Goal: Task Accomplishment & Management: Manage account settings

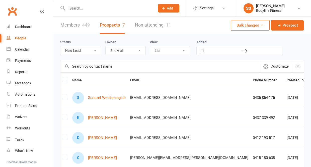
select select "New Lead"
select select "50"
click at [70, 10] on input "text" at bounding box center [109, 8] width 86 height 7
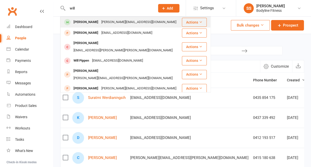
type input "will"
click at [78, 21] on div "[PERSON_NAME]" at bounding box center [86, 22] width 28 height 7
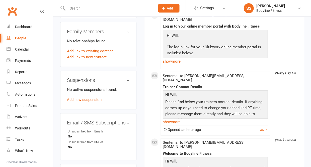
scroll to position [367, 0]
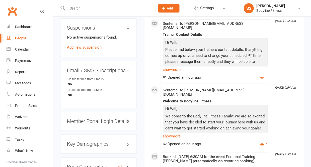
click at [120, 165] on link "edit" at bounding box center [121, 167] width 6 height 4
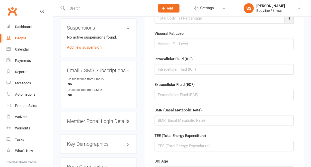
scroll to position [43, 0]
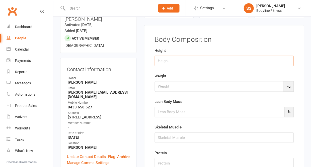
click at [164, 62] on input "string" at bounding box center [223, 61] width 139 height 11
type input "180"
click at [161, 87] on input "number" at bounding box center [218, 86] width 129 height 11
type input "93.1"
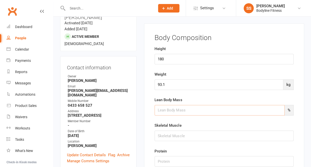
click at [162, 115] on input "number" at bounding box center [219, 110] width 130 height 11
type input "66.8"
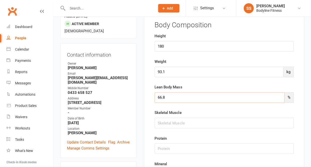
scroll to position [62, 0]
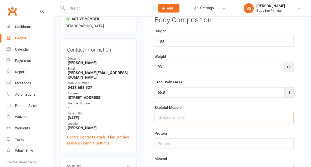
click at [160, 116] on input "string" at bounding box center [223, 118] width 139 height 11
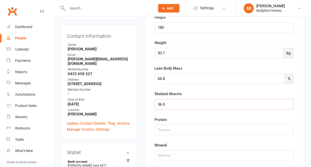
scroll to position [84, 0]
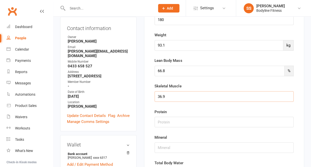
type input "36.9"
click at [162, 120] on input "string" at bounding box center [223, 122] width 139 height 11
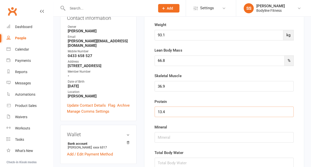
scroll to position [105, 0]
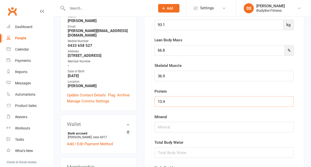
type input "13.4"
click at [162, 128] on input "string" at bounding box center [223, 127] width 139 height 11
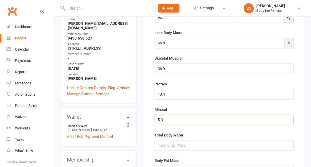
scroll to position [117, 0]
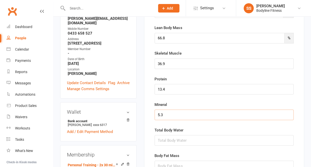
type input "5.3"
click at [163, 141] on input "string" at bounding box center [223, 140] width 139 height 11
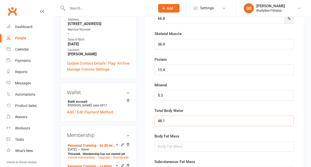
scroll to position [144, 0]
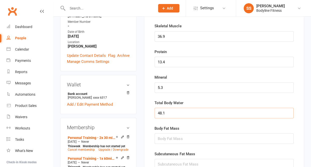
type input "48.1"
click at [165, 139] on input "string" at bounding box center [223, 138] width 139 height 11
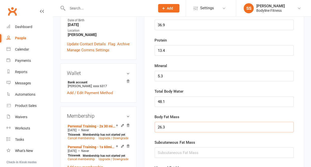
scroll to position [166, 0]
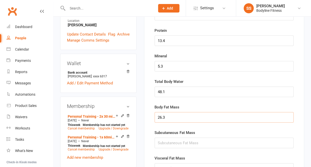
type input "26.3"
click at [166, 143] on input "string" at bounding box center [223, 143] width 139 height 11
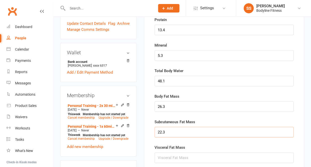
scroll to position [182, 0]
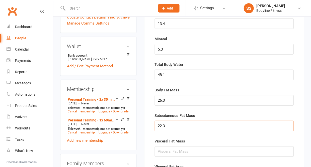
type input "22.3"
click at [165, 151] on input "string" at bounding box center [223, 151] width 139 height 11
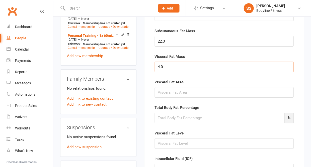
scroll to position [273, 0]
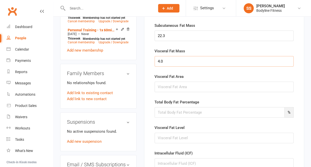
type input "4.0"
click at [167, 86] on input "string" at bounding box center [223, 87] width 139 height 11
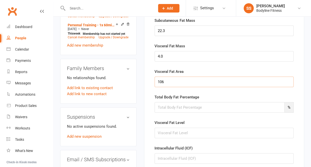
scroll to position [280, 0]
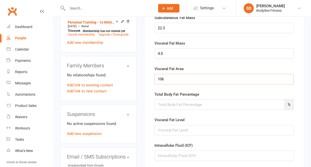
type input "106"
click at [171, 106] on input "number" at bounding box center [219, 105] width 130 height 11
type input "28.2"
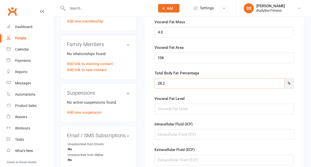
scroll to position [311, 0]
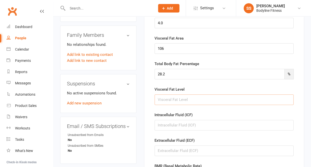
click at [167, 101] on input "string" at bounding box center [223, 100] width 139 height 11
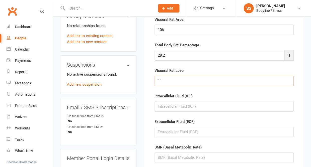
scroll to position [332, 0]
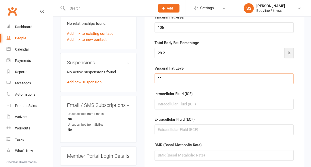
type input "11"
click at [167, 105] on input "string" at bounding box center [223, 104] width 139 height 11
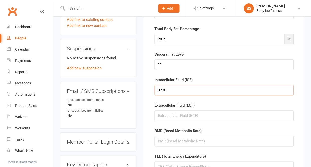
scroll to position [355, 0]
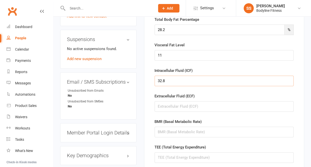
type input "32.8"
click at [163, 108] on input "string" at bounding box center [223, 106] width 139 height 11
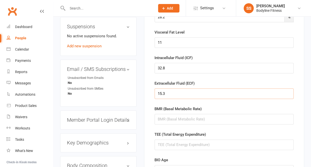
scroll to position [376, 0]
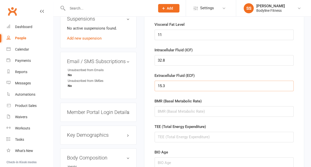
type input "15.3"
click at [163, 109] on input "string" at bounding box center [223, 111] width 139 height 11
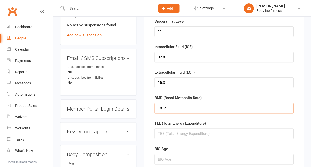
type input "1812"
click at [160, 135] on input "string" at bounding box center [223, 134] width 139 height 11
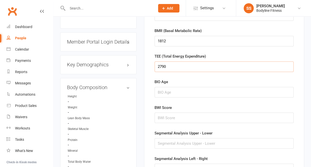
scroll to position [453, 0]
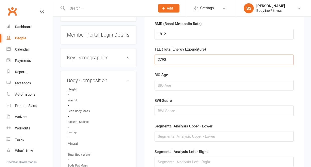
type input "2790"
click at [161, 87] on input "string" at bounding box center [223, 85] width 139 height 11
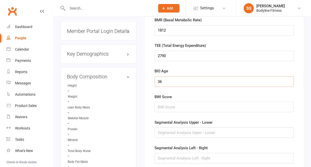
scroll to position [467, 0]
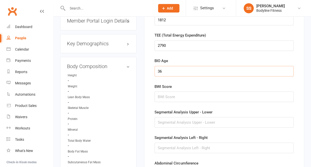
type input "36"
click at [159, 99] on input "string" at bounding box center [223, 97] width 139 height 11
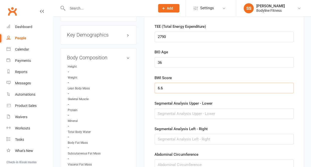
scroll to position [477, 0]
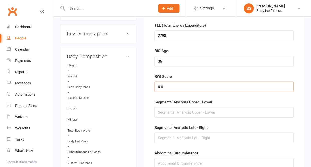
type input "6.6"
click at [161, 109] on input "text" at bounding box center [223, 112] width 139 height 11
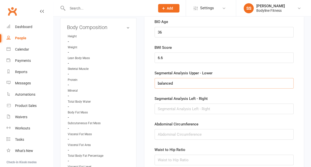
type input "balanced"
click at [163, 107] on input "text" at bounding box center [223, 109] width 139 height 11
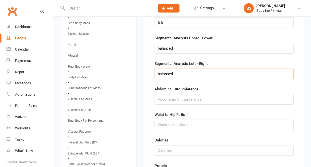
scroll to position [543, 0]
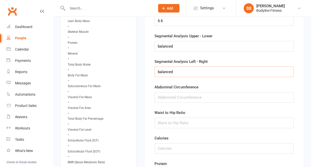
type input "balanced"
click at [167, 95] on input "string" at bounding box center [223, 97] width 139 height 11
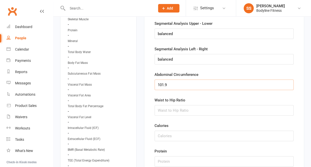
scroll to position [575, 0]
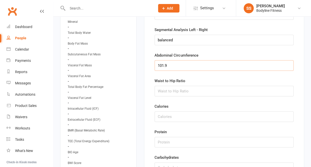
type input "101.9"
click at [170, 93] on input "string" at bounding box center [223, 91] width 139 height 11
type input "0.88"
click at [166, 120] on input "string" at bounding box center [223, 117] width 139 height 11
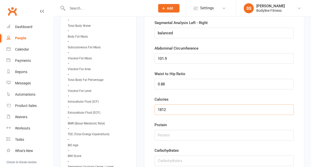
scroll to position [587, 0]
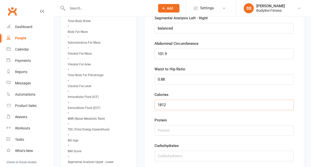
type input "1812"
click at [166, 131] on input "string" at bounding box center [223, 130] width 139 height 11
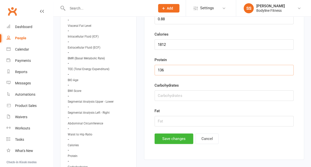
scroll to position [659, 0]
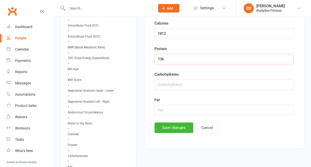
type input "136"
click at [171, 88] on input "string" at bounding box center [223, 84] width 139 height 11
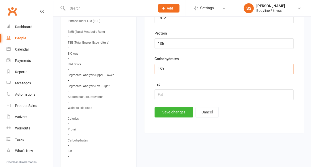
type input "159"
click at [172, 97] on input "string" at bounding box center [223, 95] width 139 height 11
type input "70"
click at [172, 114] on button "Save changes" at bounding box center [173, 112] width 39 height 11
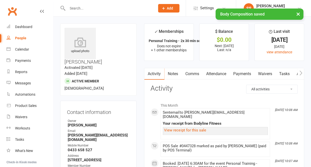
scroll to position [0, 0]
click at [299, 73] on icon "button" at bounding box center [300, 72] width 3 height 5
click at [302, 74] on button "button" at bounding box center [300, 73] width 6 height 11
click at [260, 74] on link "Assessments" at bounding box center [257, 74] width 31 height 12
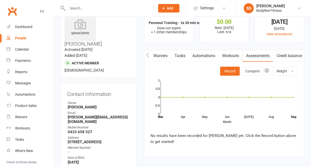
scroll to position [19, 0]
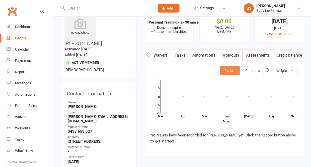
click at [234, 72] on button "Record" at bounding box center [230, 70] width 20 height 9
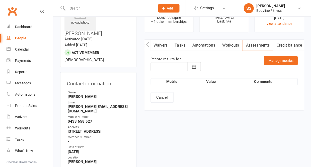
scroll to position [32, 0]
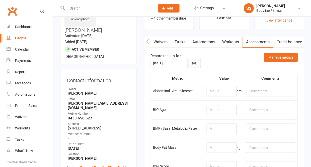
click at [195, 63] on icon "button" at bounding box center [193, 63] width 5 height 5
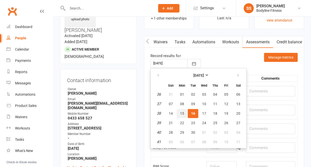
click at [183, 112] on span "15" at bounding box center [182, 114] width 4 height 4
type input "[DATE]"
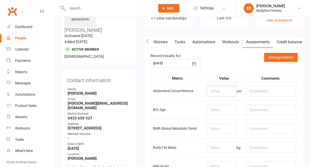
click at [220, 88] on input "number" at bounding box center [221, 91] width 30 height 11
type input "101.9"
click at [216, 109] on input "number" at bounding box center [221, 110] width 30 height 11
type input "36"
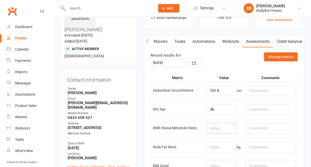
click at [217, 132] on input "number" at bounding box center [221, 128] width 30 height 11
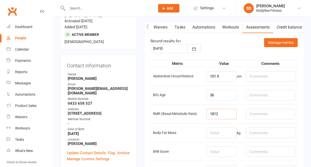
scroll to position [70, 0]
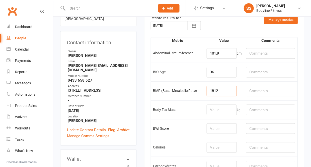
type input "1812"
click at [217, 112] on input "number" at bounding box center [221, 110] width 30 height 11
type input "26.3"
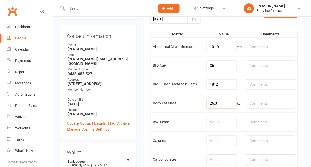
scroll to position [79, 0]
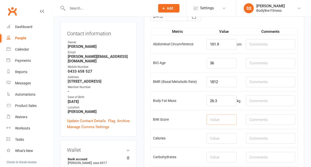
click at [218, 119] on input "number" at bounding box center [221, 119] width 30 height 11
type input "6.6"
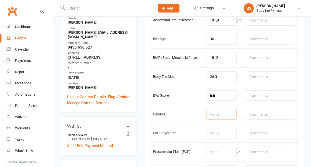
click at [224, 114] on input "number" at bounding box center [221, 114] width 30 height 11
type input "1812"
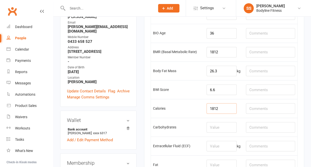
scroll to position [110, 0]
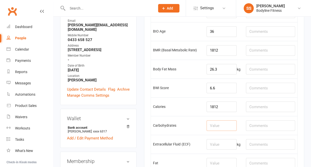
click at [226, 128] on input "number" at bounding box center [221, 125] width 30 height 11
type input "159"
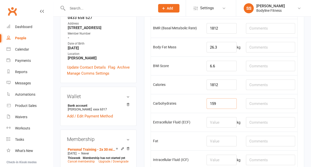
scroll to position [141, 0]
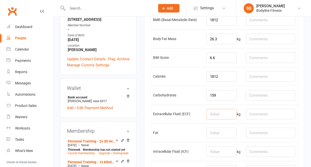
click at [219, 118] on input "number" at bounding box center [221, 114] width 30 height 11
type input "15.3"
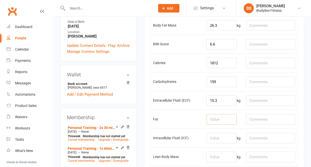
click at [219, 125] on input "number" at bounding box center [221, 119] width 30 height 11
type input "70"
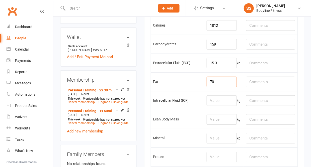
scroll to position [211, 0]
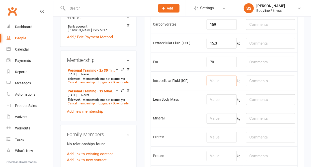
click at [221, 85] on input "number" at bounding box center [221, 81] width 30 height 11
type input "32.8"
click at [219, 103] on input "number" at bounding box center [221, 100] width 30 height 11
type input "66.8"
click at [217, 120] on td "kg" at bounding box center [223, 118] width 39 height 19
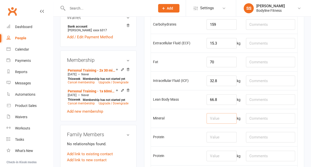
click at [216, 124] on input "number" at bounding box center [221, 118] width 30 height 11
type input "5.3"
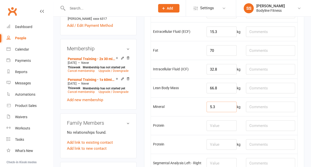
scroll to position [228, 0]
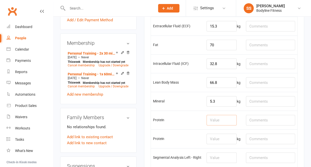
click at [216, 126] on input "number" at bounding box center [221, 120] width 30 height 11
type input "136"
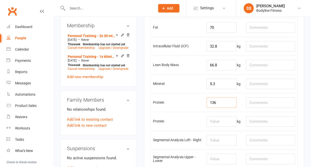
scroll to position [267, 0]
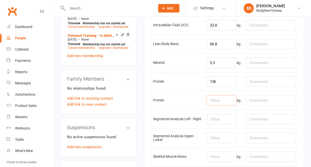
click at [219, 106] on input "number" at bounding box center [221, 100] width 30 height 11
type input "136"
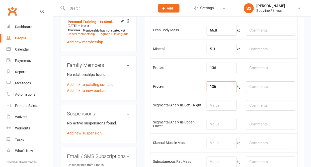
scroll to position [289, 0]
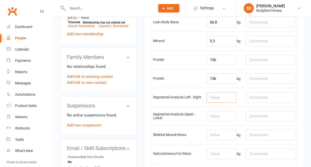
click at [222, 103] on input "number" at bounding box center [221, 97] width 30 height 11
click at [226, 122] on input "number" at bounding box center [221, 116] width 30 height 11
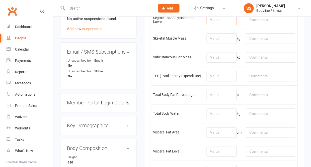
scroll to position [399, 0]
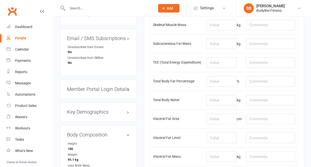
click at [225, 29] on td "kg" at bounding box center [223, 25] width 39 height 19
click at [221, 30] on input "number" at bounding box center [221, 25] width 30 height 11
click at [222, 30] on input "number" at bounding box center [221, 25] width 30 height 11
type input "2"
type input "36.9"
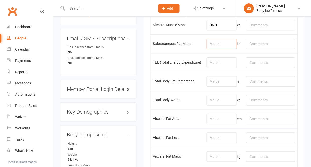
click at [224, 49] on input "number" at bounding box center [221, 44] width 30 height 11
type input "13.4"
click at [224, 68] on input "number" at bounding box center [221, 62] width 30 height 11
type input "2790"
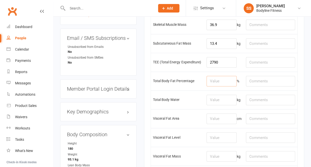
click at [226, 87] on input "number" at bounding box center [221, 81] width 30 height 11
type input "28.2"
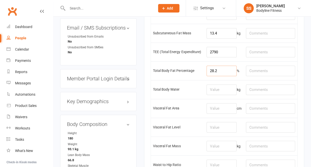
scroll to position [415, 0]
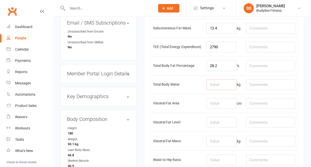
click at [225, 90] on input "number" at bounding box center [221, 84] width 30 height 11
type input "48"
type input "48.1"
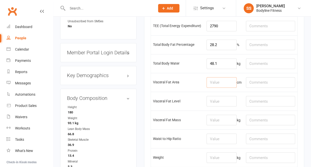
click at [227, 88] on input "number" at bounding box center [221, 82] width 30 height 11
type input "106"
click at [224, 107] on input "number" at bounding box center [221, 101] width 30 height 11
type input "11"
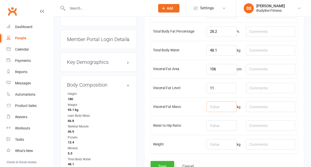
click at [223, 112] on input "number" at bounding box center [221, 107] width 30 height 11
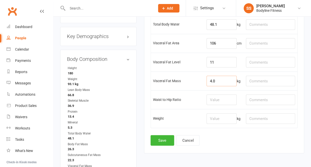
scroll to position [481, 0]
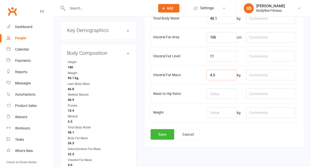
type input "4.0"
click at [225, 99] on input "number" at bounding box center [221, 94] width 30 height 11
type input "0.88"
click at [222, 118] on input "number" at bounding box center [221, 112] width 30 height 11
type input "93.1"
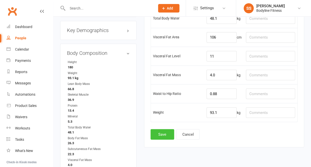
click at [160, 140] on button "Save" at bounding box center [162, 134] width 24 height 11
